Goal: Information Seeking & Learning: Find contact information

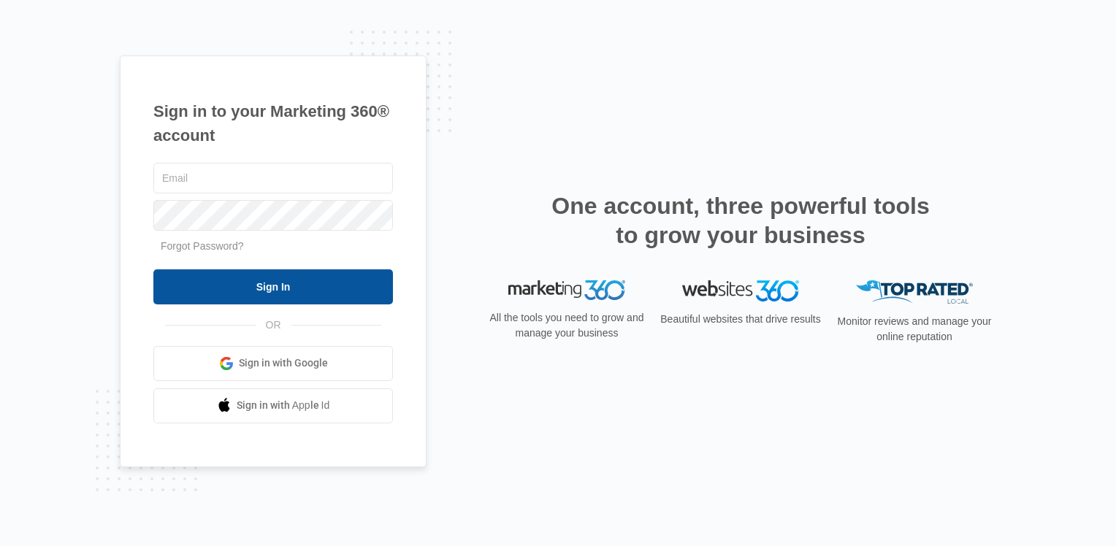
type input "[EMAIL_ADDRESS][DOMAIN_NAME]"
click at [284, 283] on input "Sign In" at bounding box center [272, 286] width 239 height 35
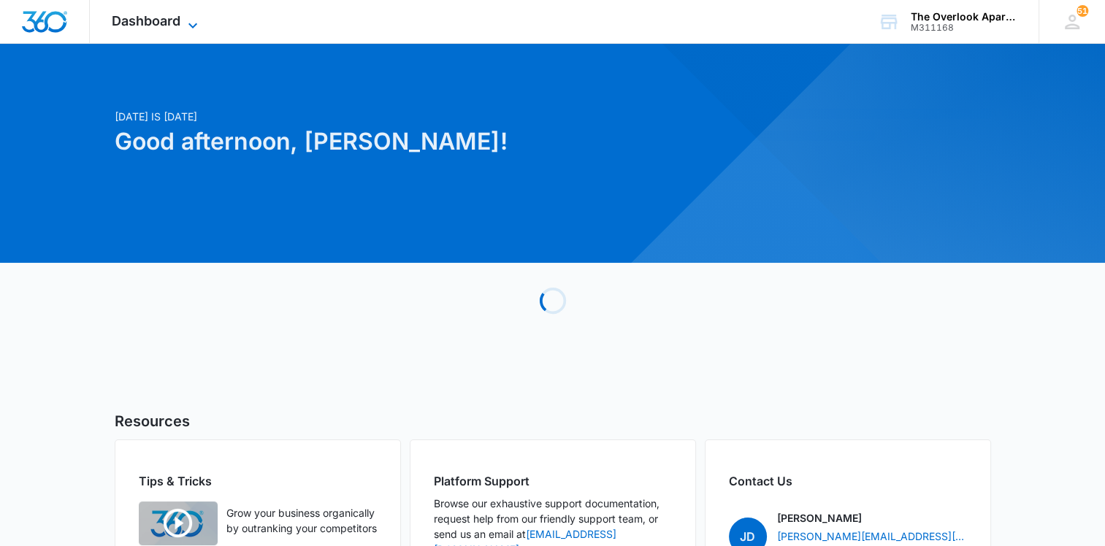
click at [173, 21] on span "Dashboard" at bounding box center [146, 20] width 69 height 15
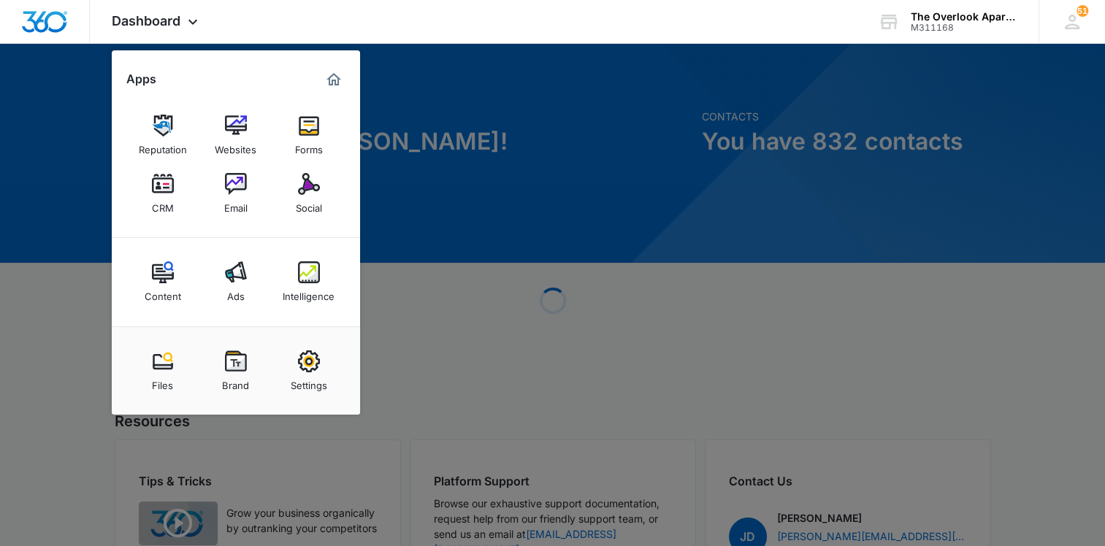
click at [166, 196] on div "CRM" at bounding box center [163, 204] width 22 height 19
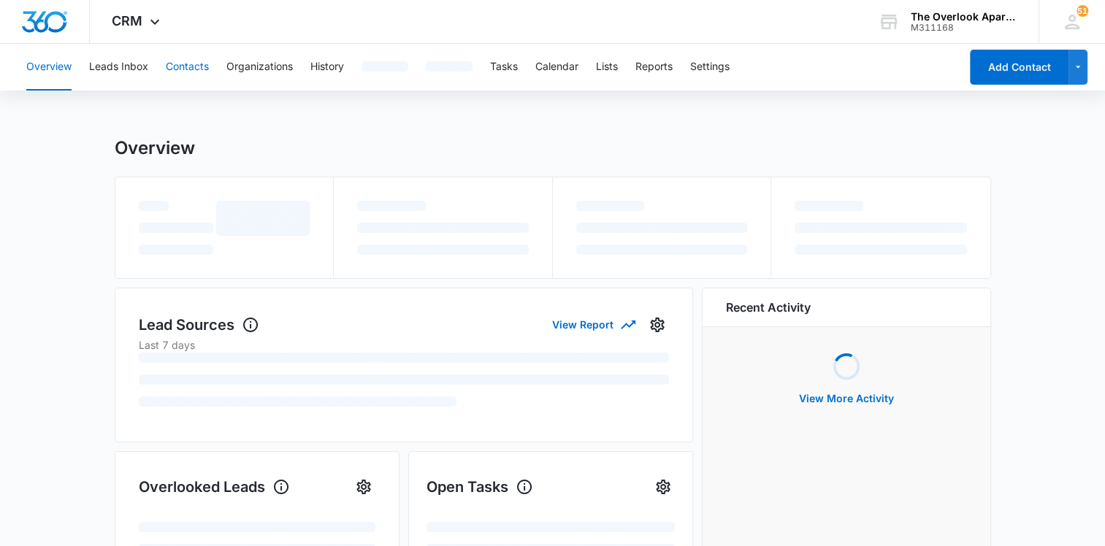
click at [184, 66] on button "Contacts" at bounding box center [187, 67] width 43 height 47
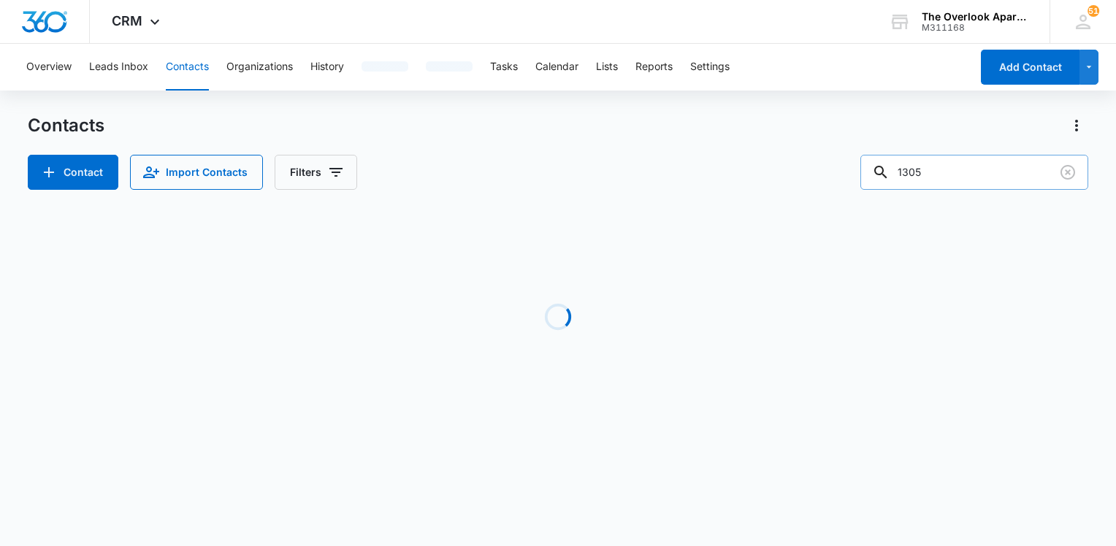
click at [945, 171] on input "1305" at bounding box center [974, 172] width 228 height 35
click at [943, 171] on input "1305" at bounding box center [974, 172] width 228 height 35
click at [941, 170] on input "1305" at bounding box center [974, 172] width 228 height 35
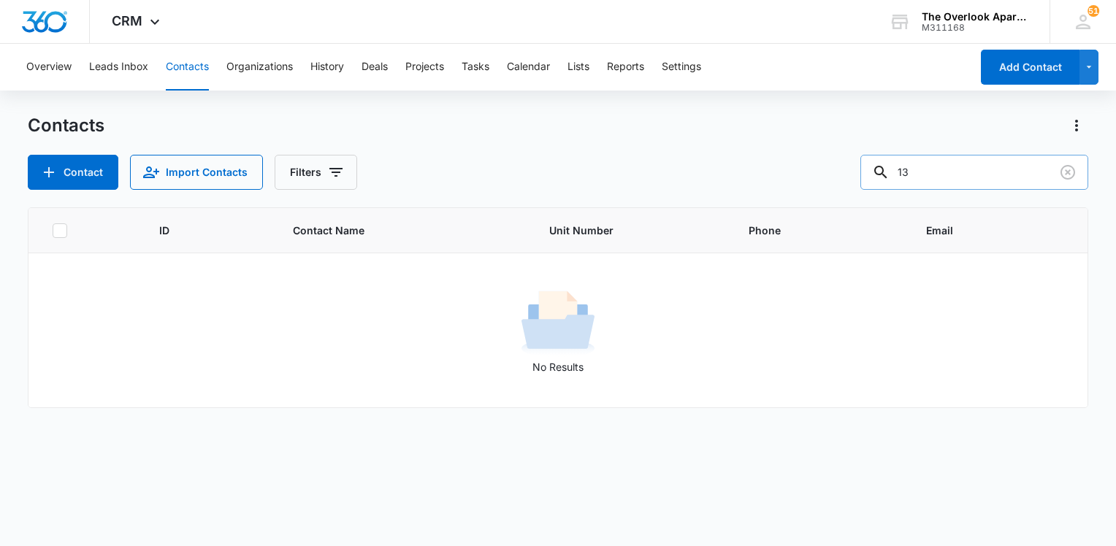
type input "1"
type input "[PERSON_NAME]"
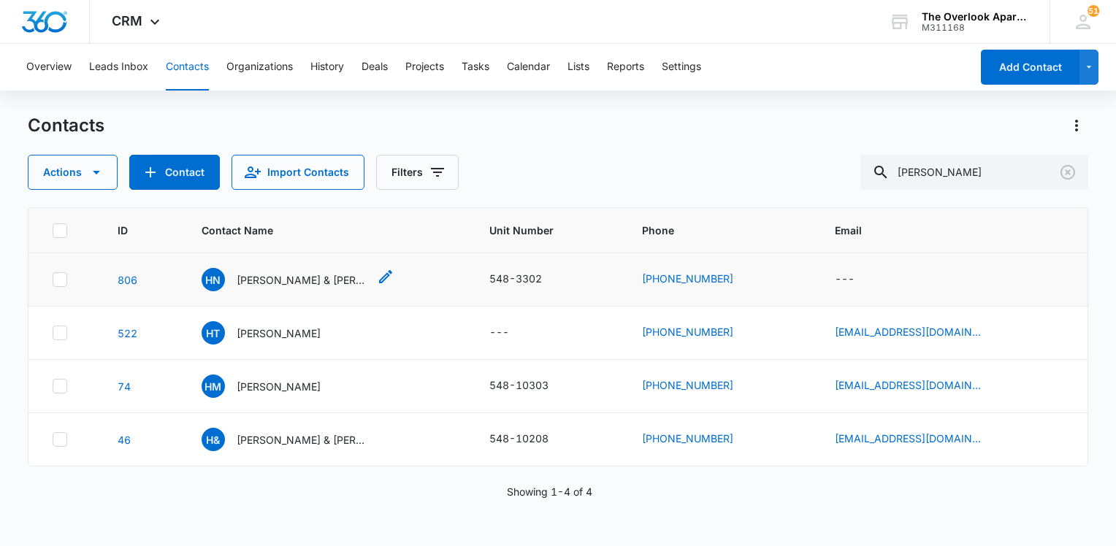
click at [308, 282] on p "[PERSON_NAME] & [PERSON_NAME]" at bounding box center [302, 279] width 131 height 15
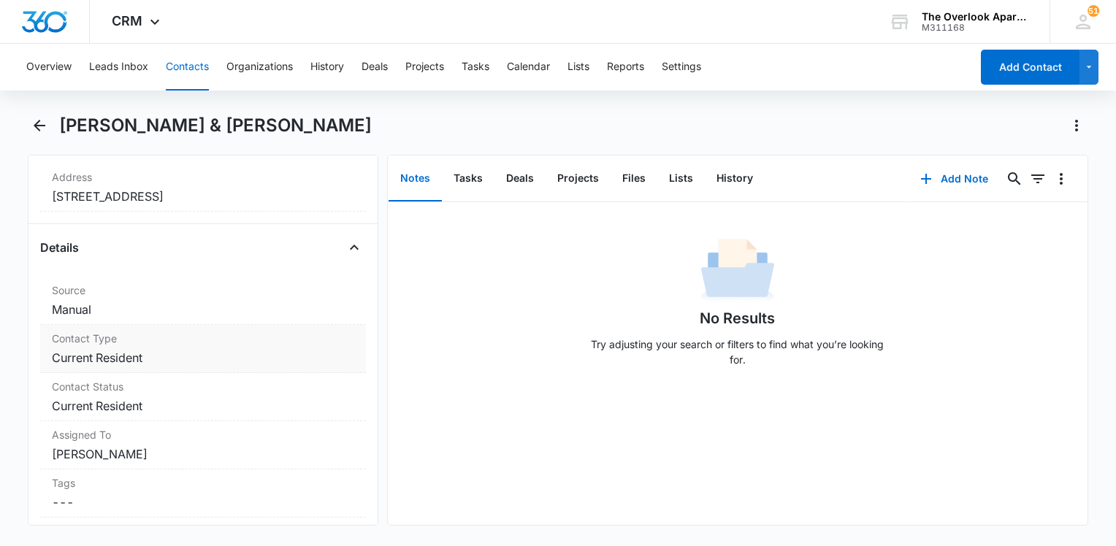
scroll to position [438, 0]
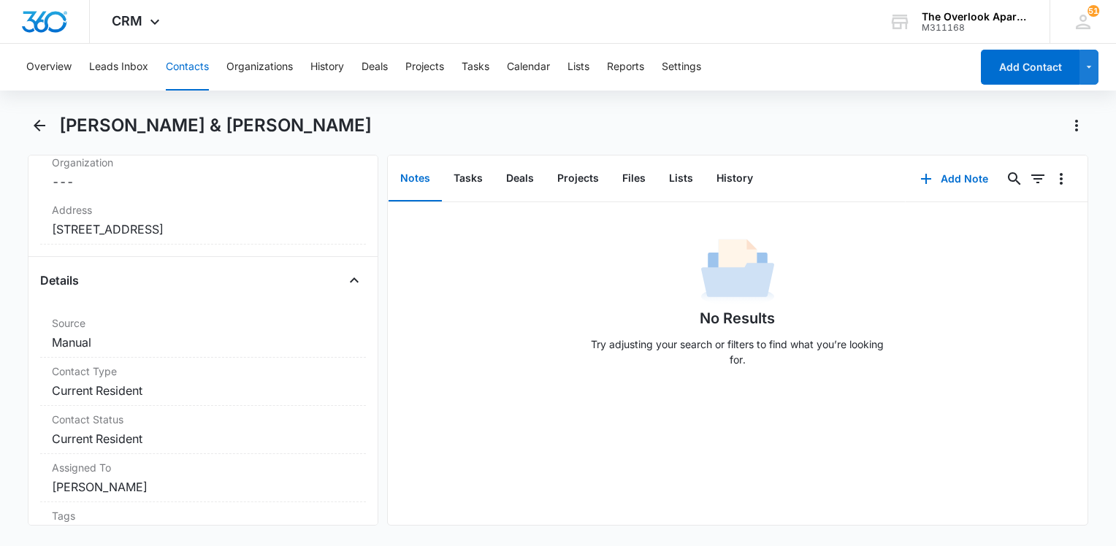
drag, startPoint x: 189, startPoint y: 69, endPoint x: 210, endPoint y: 72, distance: 21.4
click at [190, 69] on button "Contacts" at bounding box center [187, 67] width 43 height 47
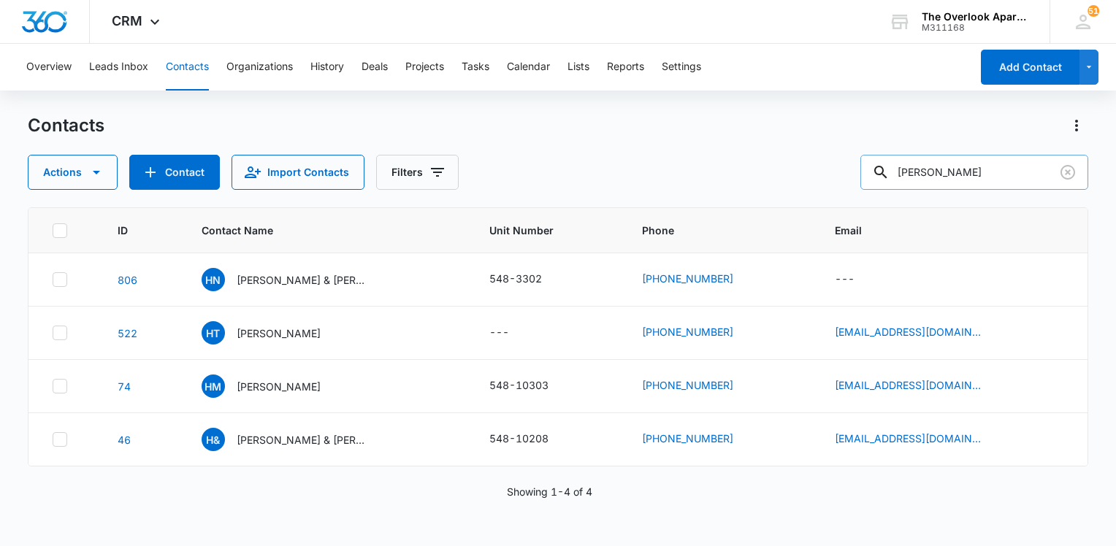
click at [975, 183] on input "[PERSON_NAME]" at bounding box center [974, 172] width 228 height 35
click at [976, 183] on input "[PERSON_NAME]" at bounding box center [974, 172] width 228 height 35
click at [979, 177] on input "[PERSON_NAME]" at bounding box center [974, 172] width 228 height 35
drag, startPoint x: 978, startPoint y: 169, endPoint x: 965, endPoint y: 174, distance: 14.5
click at [976, 172] on input "[PERSON_NAME]" at bounding box center [974, 172] width 228 height 35
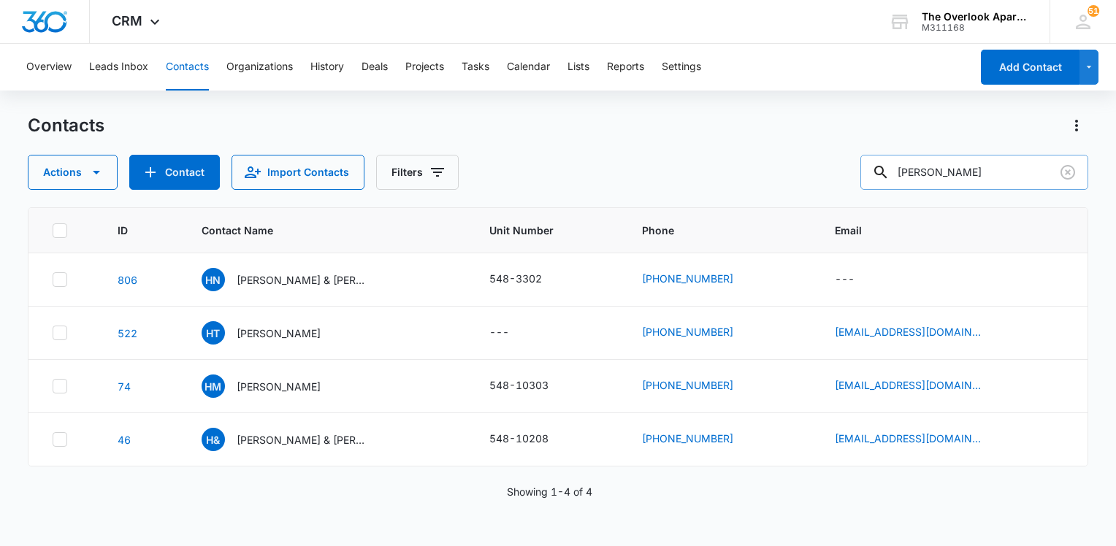
click at [964, 177] on input "[PERSON_NAME]" at bounding box center [974, 172] width 228 height 35
click at [967, 180] on input "[PERSON_NAME]" at bounding box center [974, 172] width 228 height 35
click at [968, 180] on input "[PERSON_NAME]" at bounding box center [974, 172] width 228 height 35
click at [967, 180] on input "[PERSON_NAME]" at bounding box center [974, 172] width 228 height 35
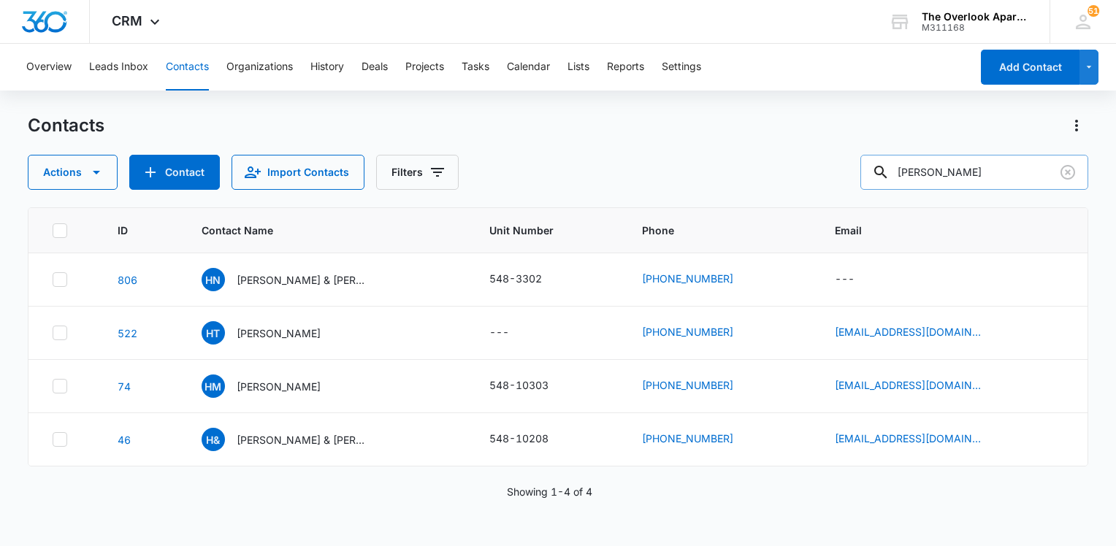
click at [967, 180] on input "[PERSON_NAME]" at bounding box center [974, 172] width 228 height 35
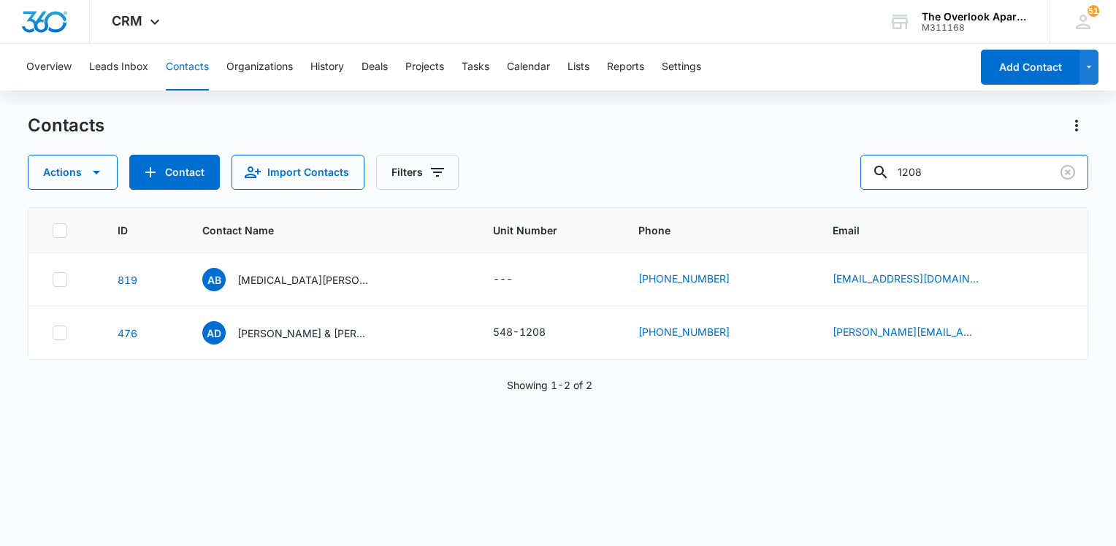
type input "1208"
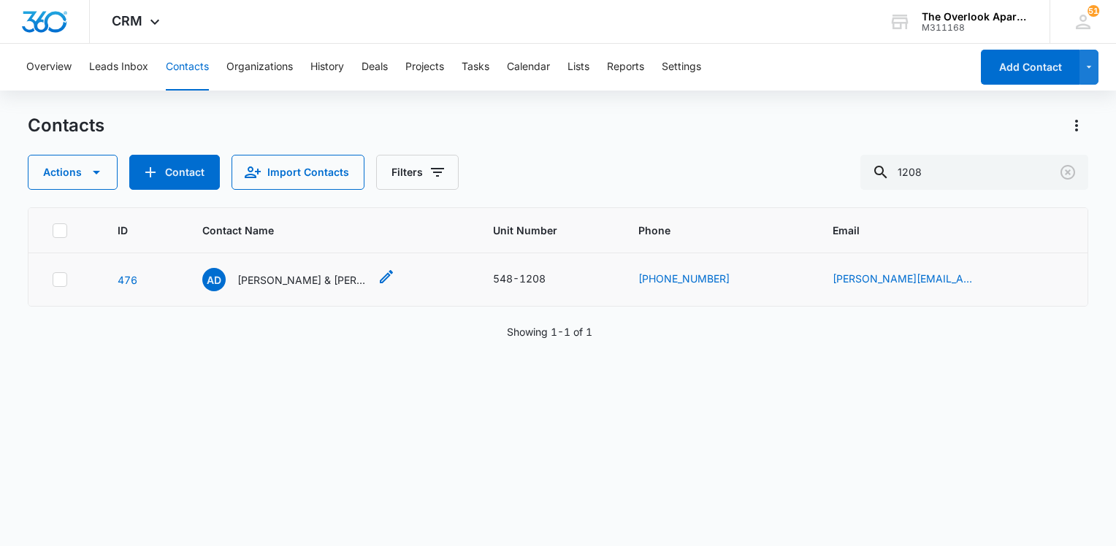
click at [342, 272] on p "[PERSON_NAME] & [PERSON_NAME]" at bounding box center [302, 279] width 131 height 15
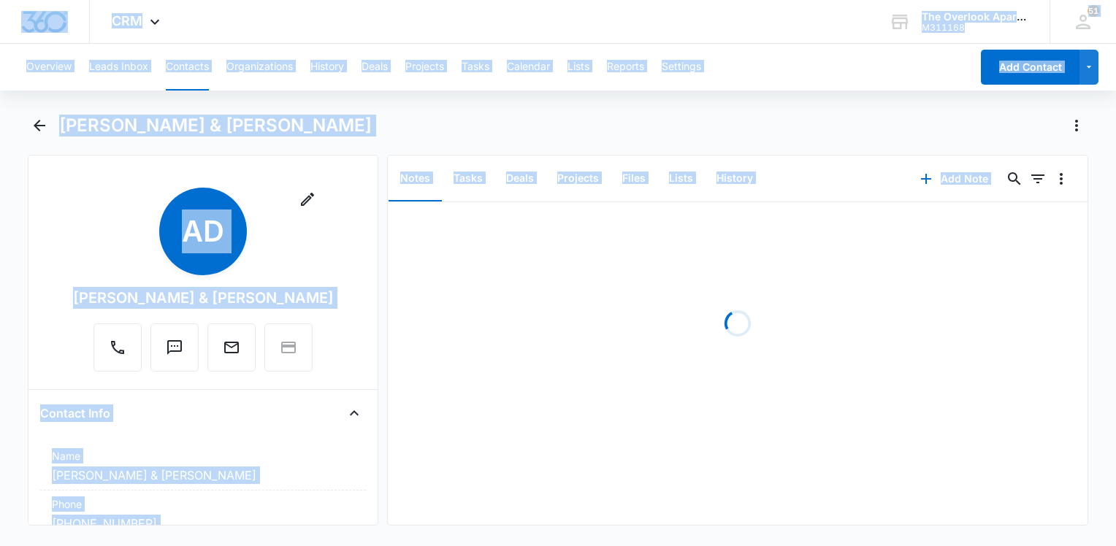
drag, startPoint x: 342, startPoint y: 272, endPoint x: 541, endPoint y: 393, distance: 232.9
click at [541, 393] on div "Loading" at bounding box center [738, 363] width 700 height 323
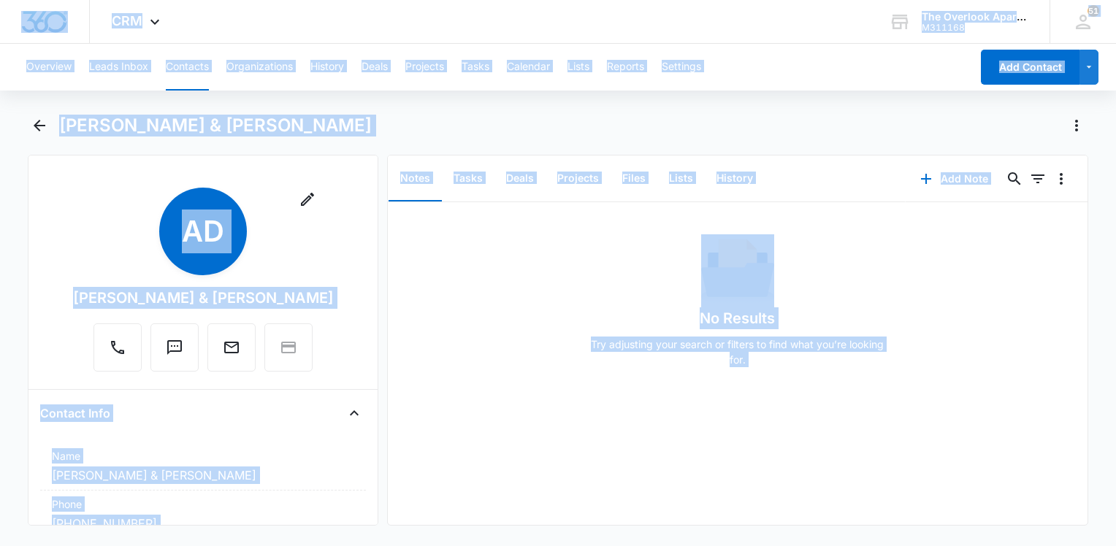
click at [455, 348] on div "No Results Try adjusting your search or filters to find what you’re looking for." at bounding box center [738, 306] width 700 height 145
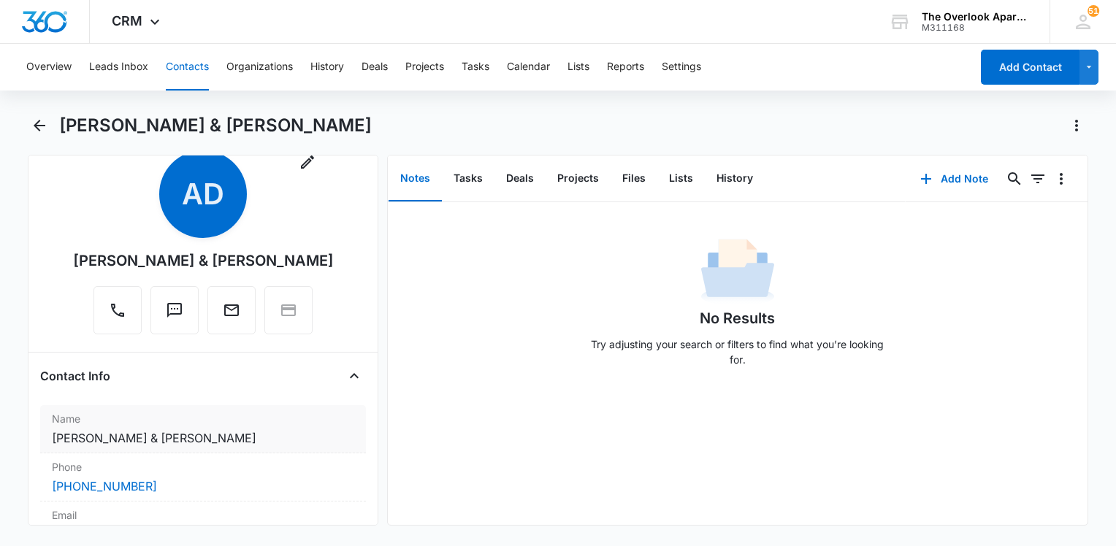
scroll to position [73, 0]
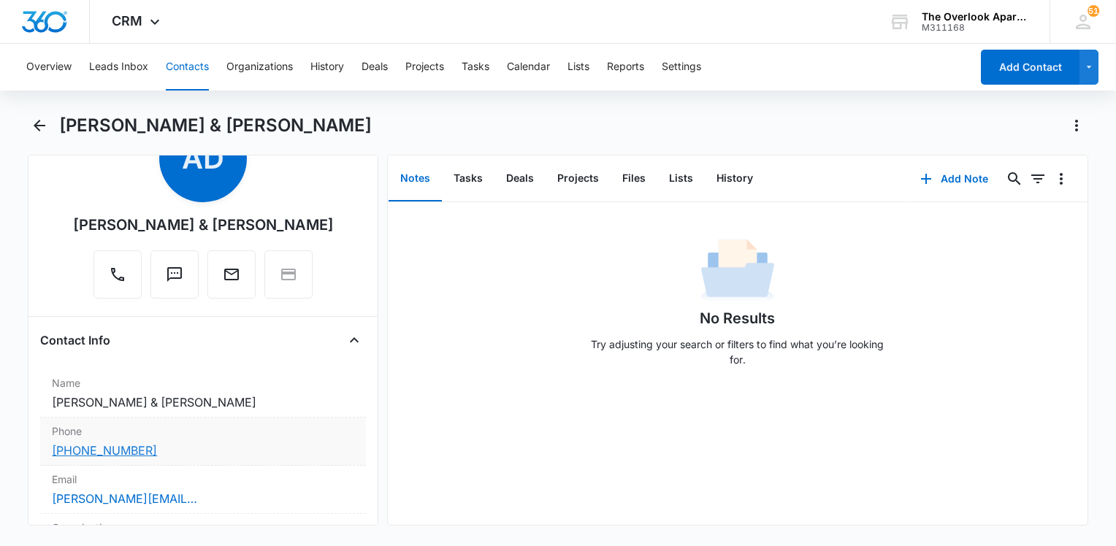
click at [132, 444] on link "[PHONE_NUMBER]" at bounding box center [104, 451] width 105 height 18
click at [126, 445] on link "[PHONE_NUMBER]" at bounding box center [104, 451] width 105 height 18
drag, startPoint x: 174, startPoint y: 454, endPoint x: 42, endPoint y: 449, distance: 132.3
click at [41, 450] on div "Phone Cancel Save Changes [PHONE_NUMBER]" at bounding box center [203, 442] width 326 height 48
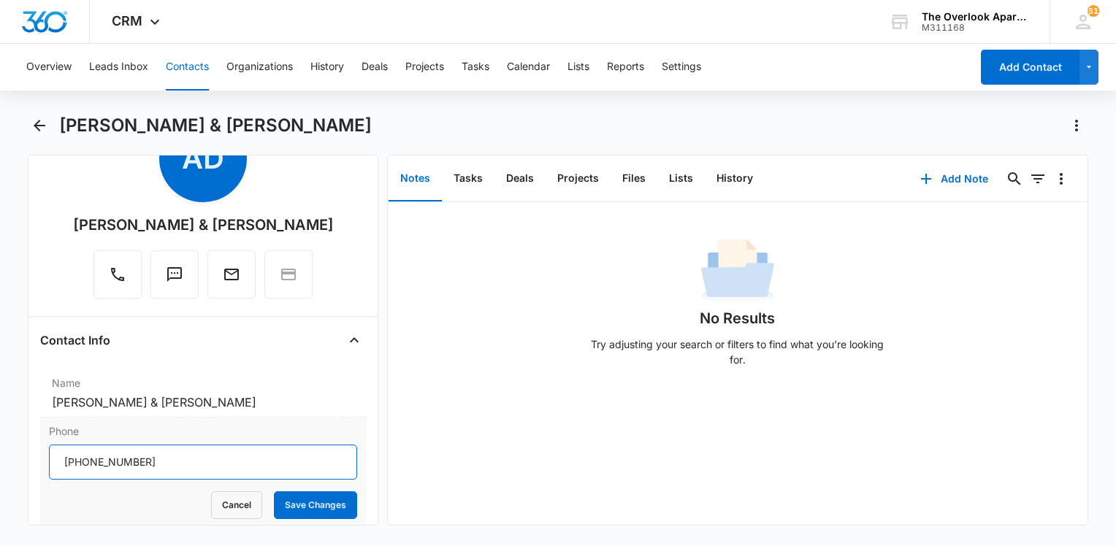
drag, startPoint x: 154, startPoint y: 456, endPoint x: 58, endPoint y: 460, distance: 96.5
click at [58, 460] on input "Phone" at bounding box center [203, 462] width 308 height 35
click at [141, 242] on div "Remove AD [PERSON_NAME] & [PERSON_NAME]" at bounding box center [203, 207] width 261 height 184
drag, startPoint x: 175, startPoint y: 469, endPoint x: 52, endPoint y: 459, distance: 123.8
click at [52, 459] on input "Phone" at bounding box center [203, 462] width 308 height 35
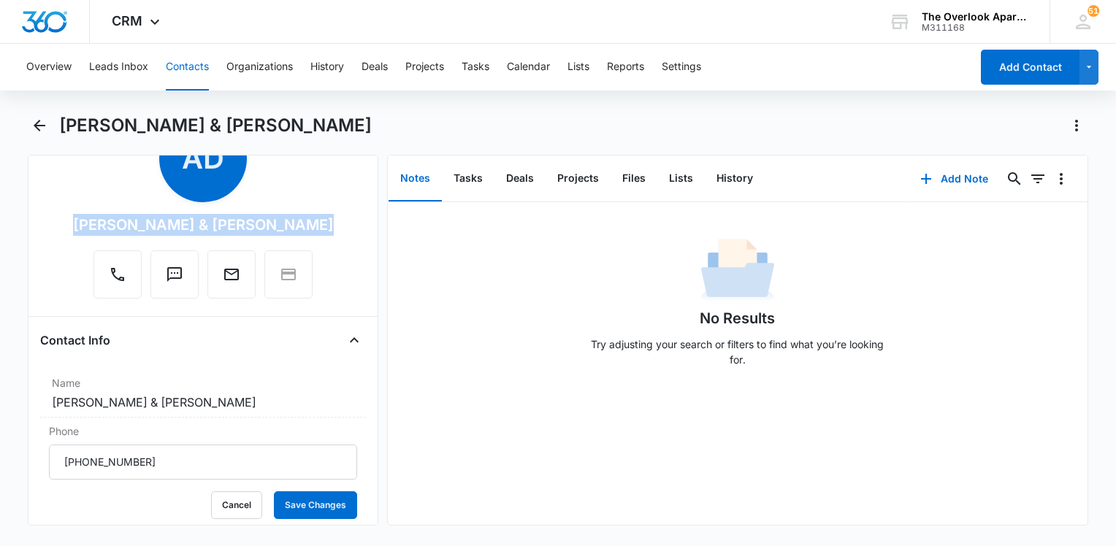
drag, startPoint x: 224, startPoint y: 222, endPoint x: 63, endPoint y: 216, distance: 161.5
click at [63, 216] on div "Remove AD [PERSON_NAME] & [PERSON_NAME]" at bounding box center [203, 210] width 326 height 190
drag, startPoint x: 63, startPoint y: 216, endPoint x: 147, endPoint y: 418, distance: 219.0
click at [147, 418] on div "Phone Cancel Save Changes" at bounding box center [203, 472] width 326 height 108
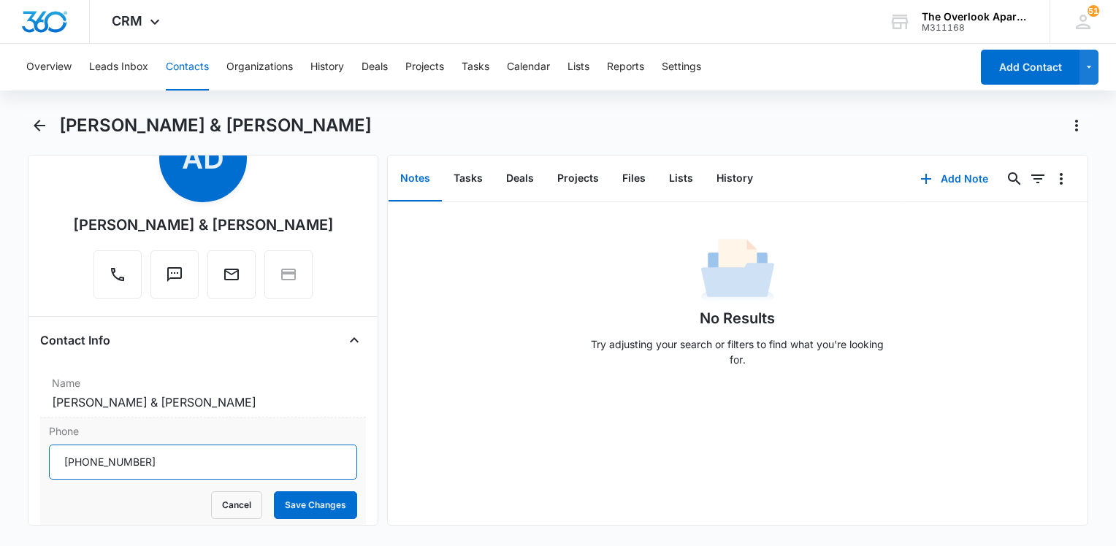
drag, startPoint x: 151, startPoint y: 457, endPoint x: 58, endPoint y: 457, distance: 93.5
click at [58, 457] on input "Phone" at bounding box center [203, 462] width 308 height 35
